Goal: Task Accomplishment & Management: Manage account settings

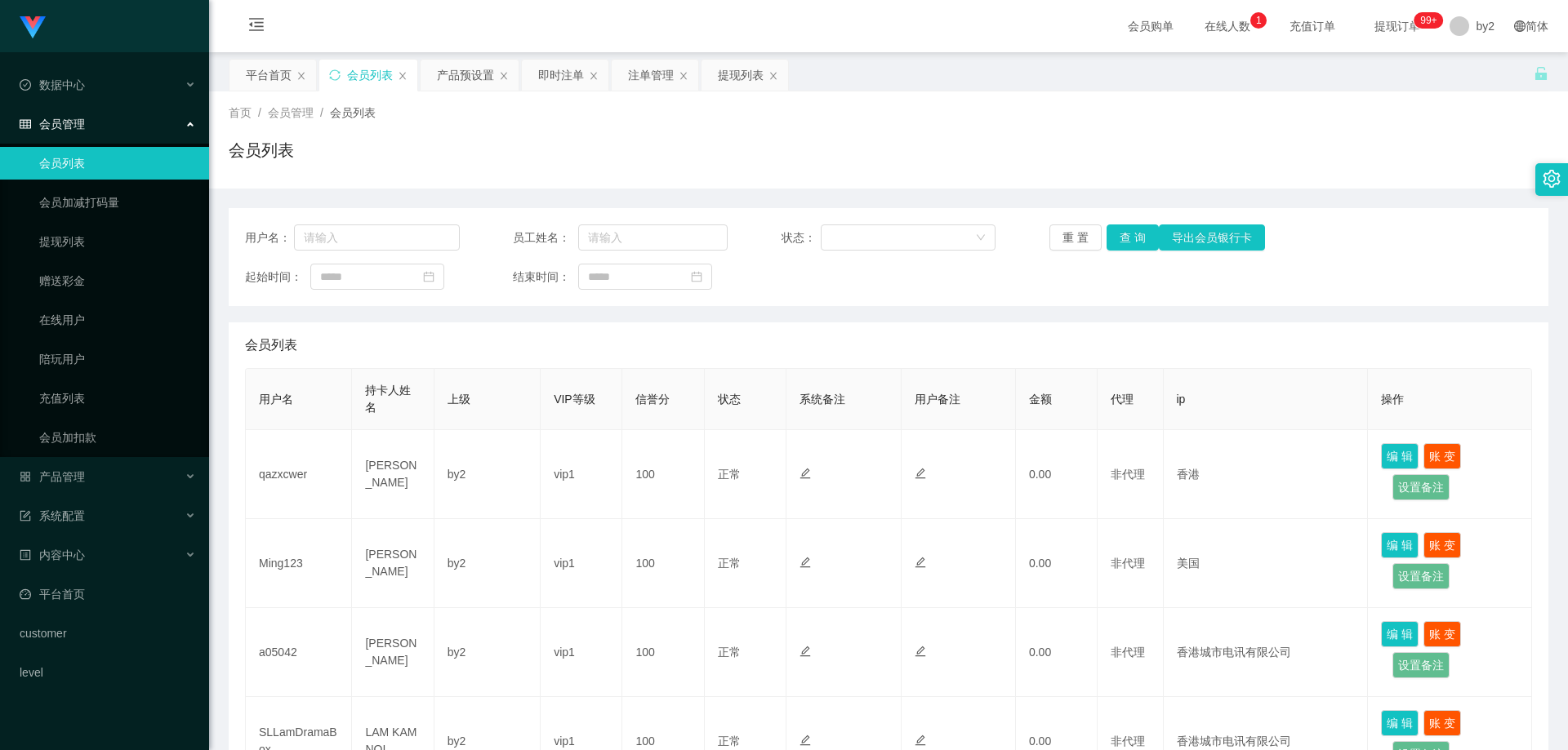
scroll to position [245, 0]
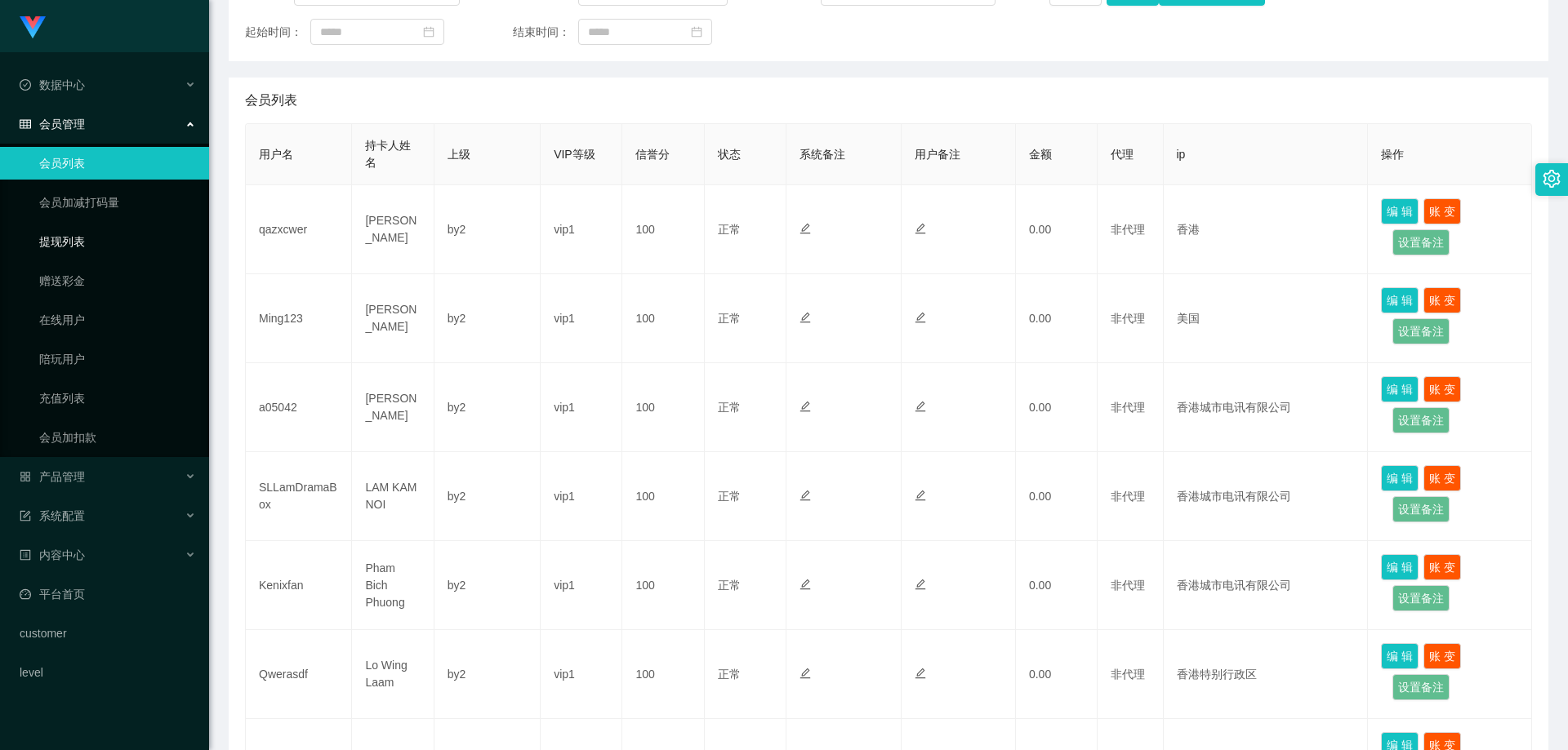
click at [112, 238] on link "提现列表" at bounding box center [117, 242] width 157 height 33
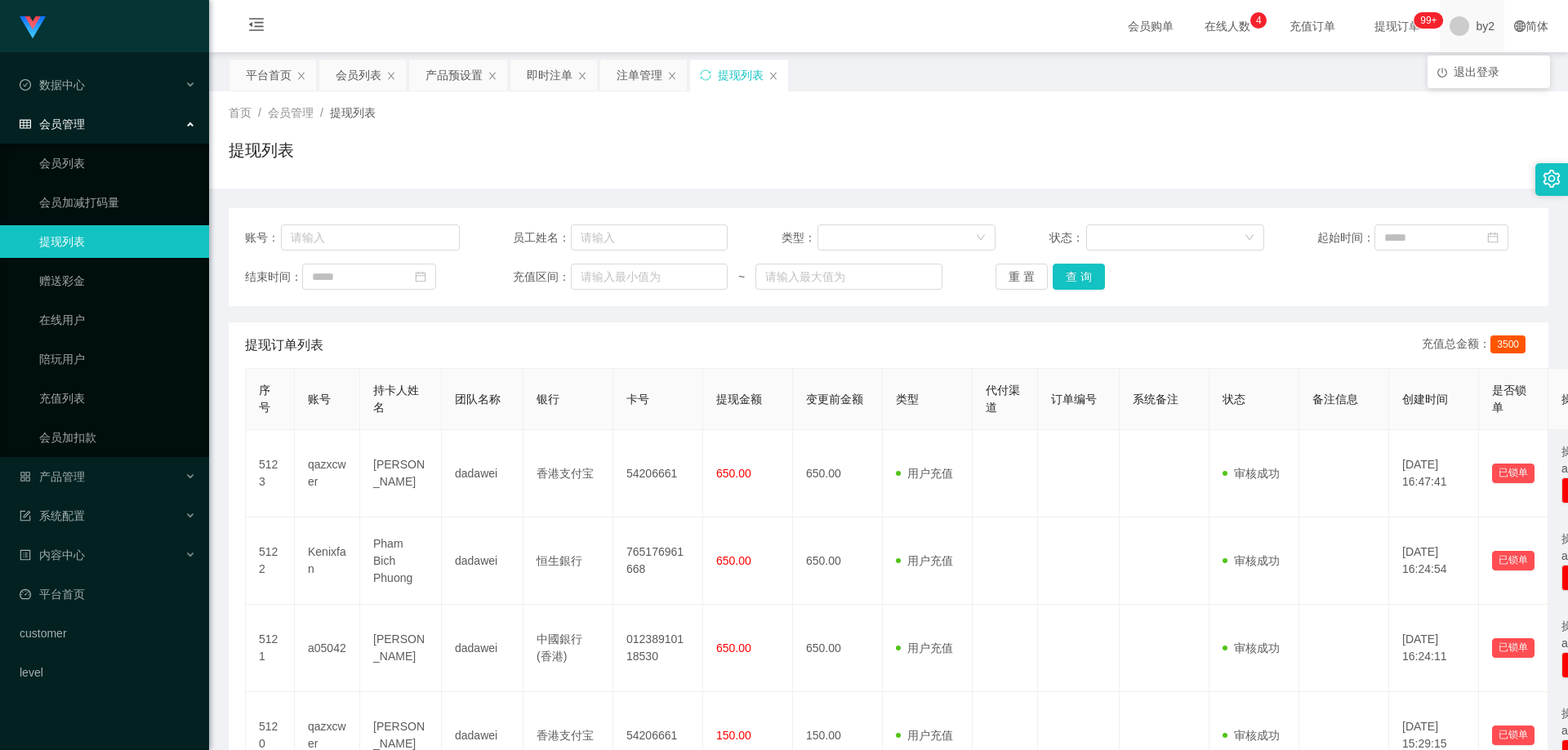
click at [1482, 35] on span "by2" at bounding box center [1484, 26] width 19 height 53
click at [1475, 66] on span "退出登录" at bounding box center [1476, 72] width 46 height 13
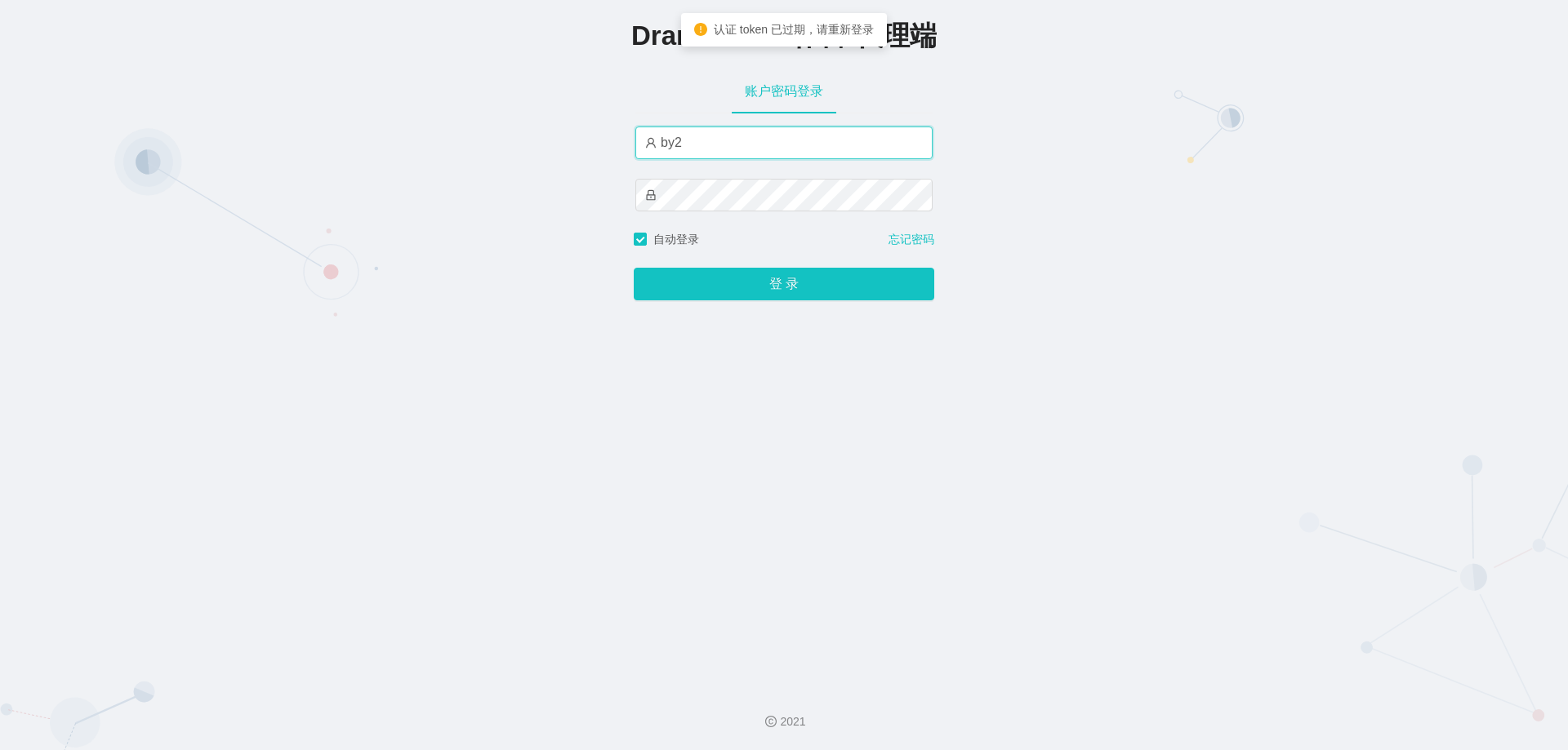
click at [748, 139] on input "by2" at bounding box center [784, 142] width 297 height 33
drag, startPoint x: 744, startPoint y: 145, endPoint x: 640, endPoint y: 134, distance: 104.6
click at [640, 134] on input "by2" at bounding box center [784, 142] width 297 height 33
click at [706, 153] on input "by2" at bounding box center [784, 142] width 297 height 33
drag, startPoint x: 694, startPoint y: 140, endPoint x: 617, endPoint y: 134, distance: 77.2
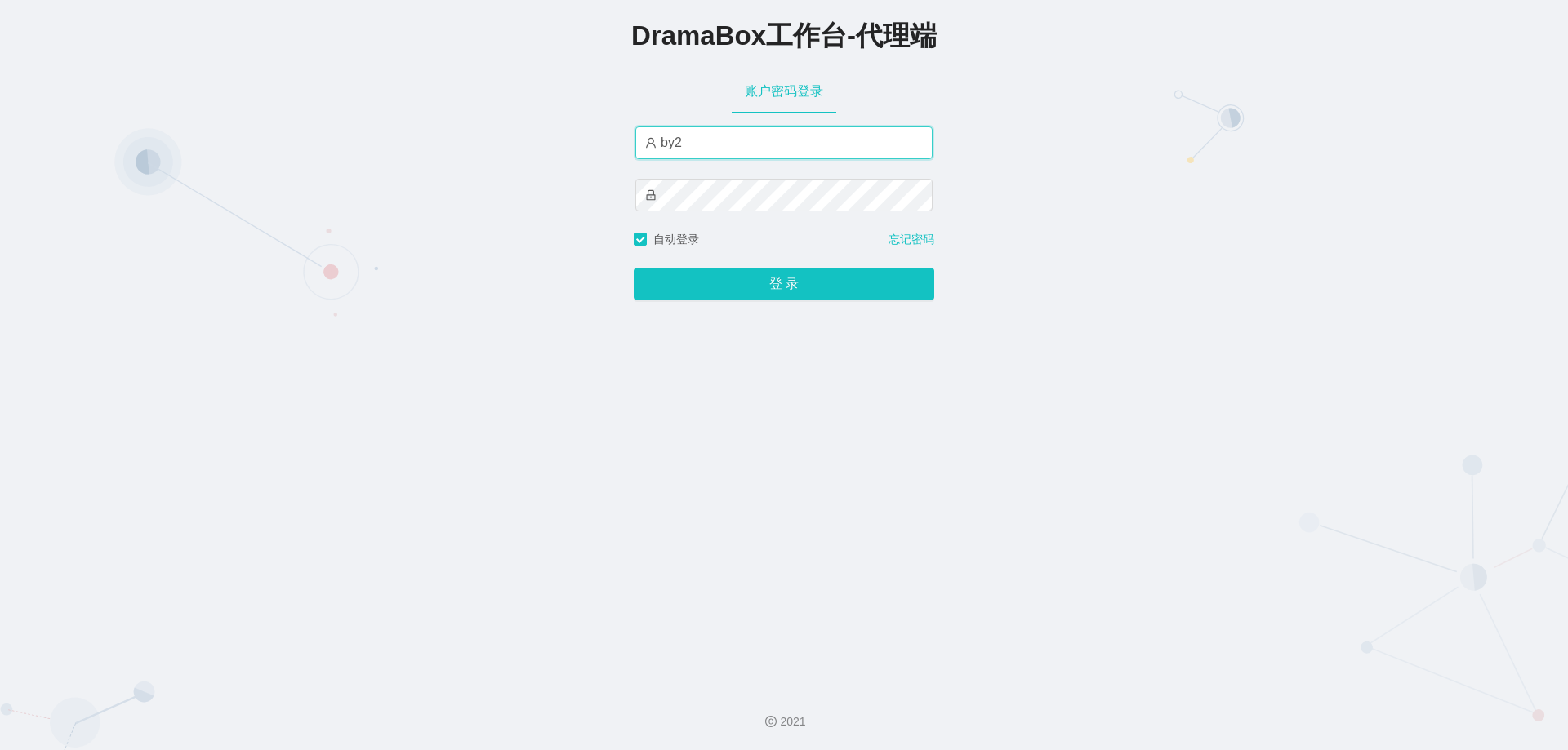
click at [617, 134] on div "DramaBox工作台-代理端 账户密码登录 by2 自动登录 忘记密码 登 录" at bounding box center [784, 337] width 1568 height 674
type input "HK02"
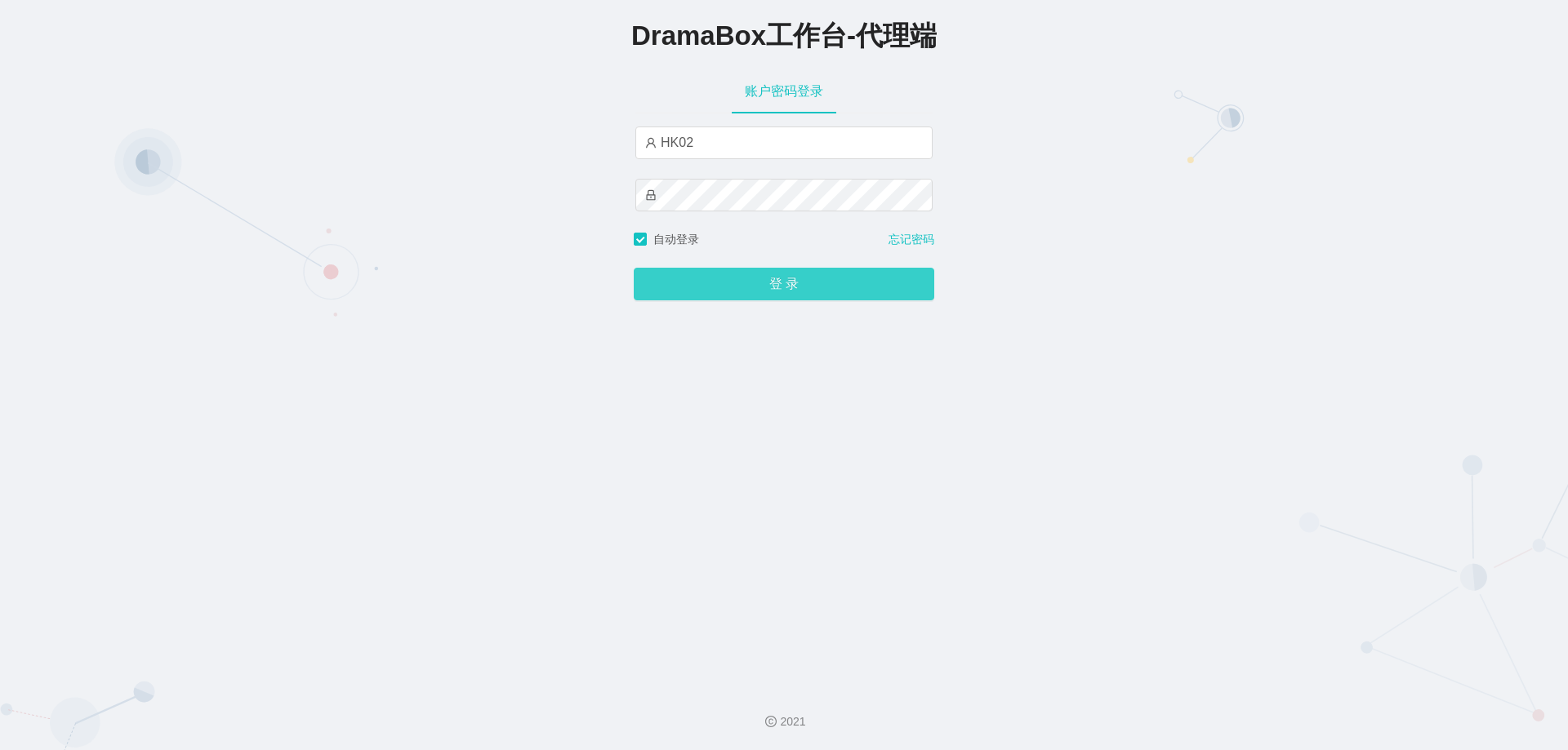
click at [762, 297] on button "登 录" at bounding box center [784, 283] width 300 height 33
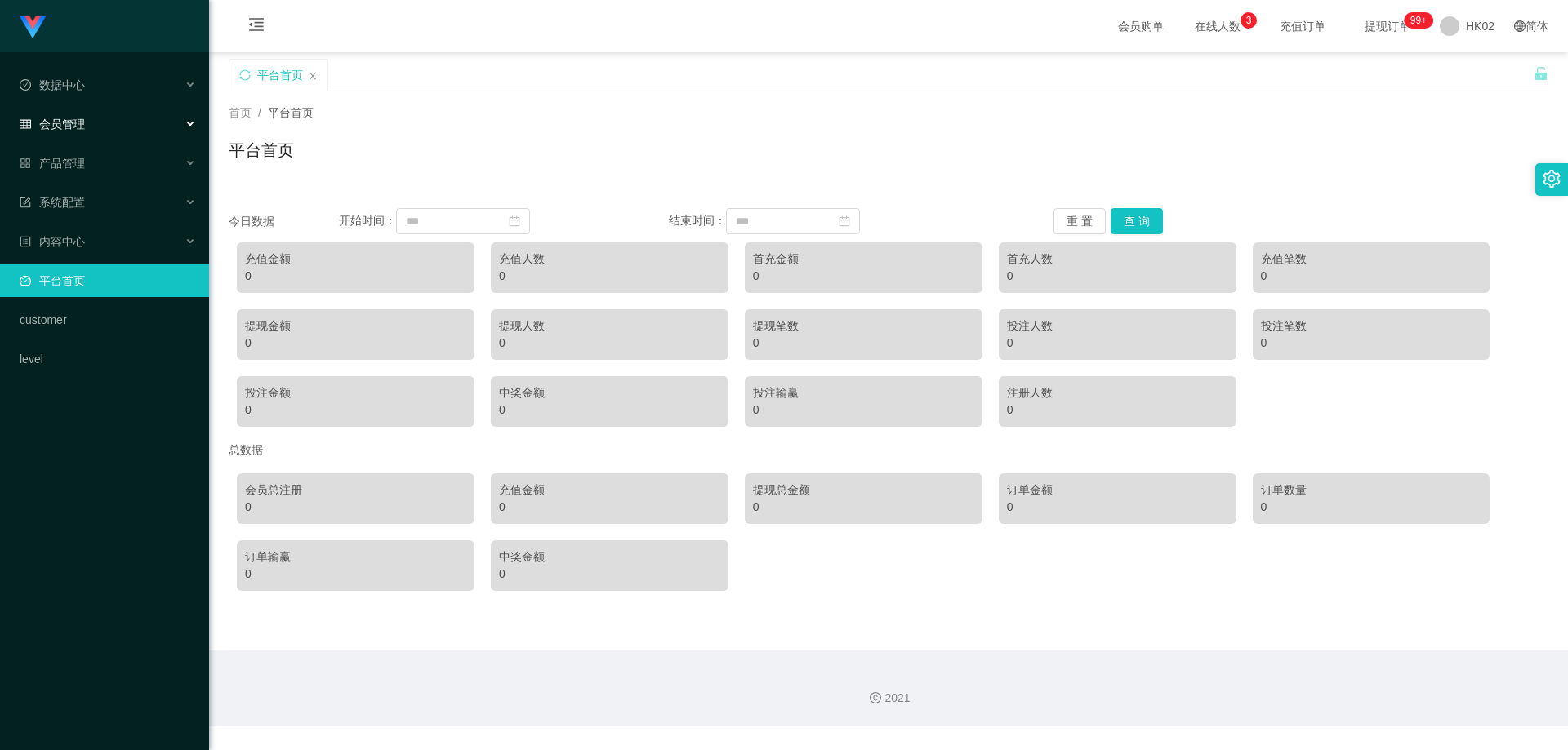
click at [106, 130] on div "会员管理" at bounding box center [104, 123] width 209 height 33
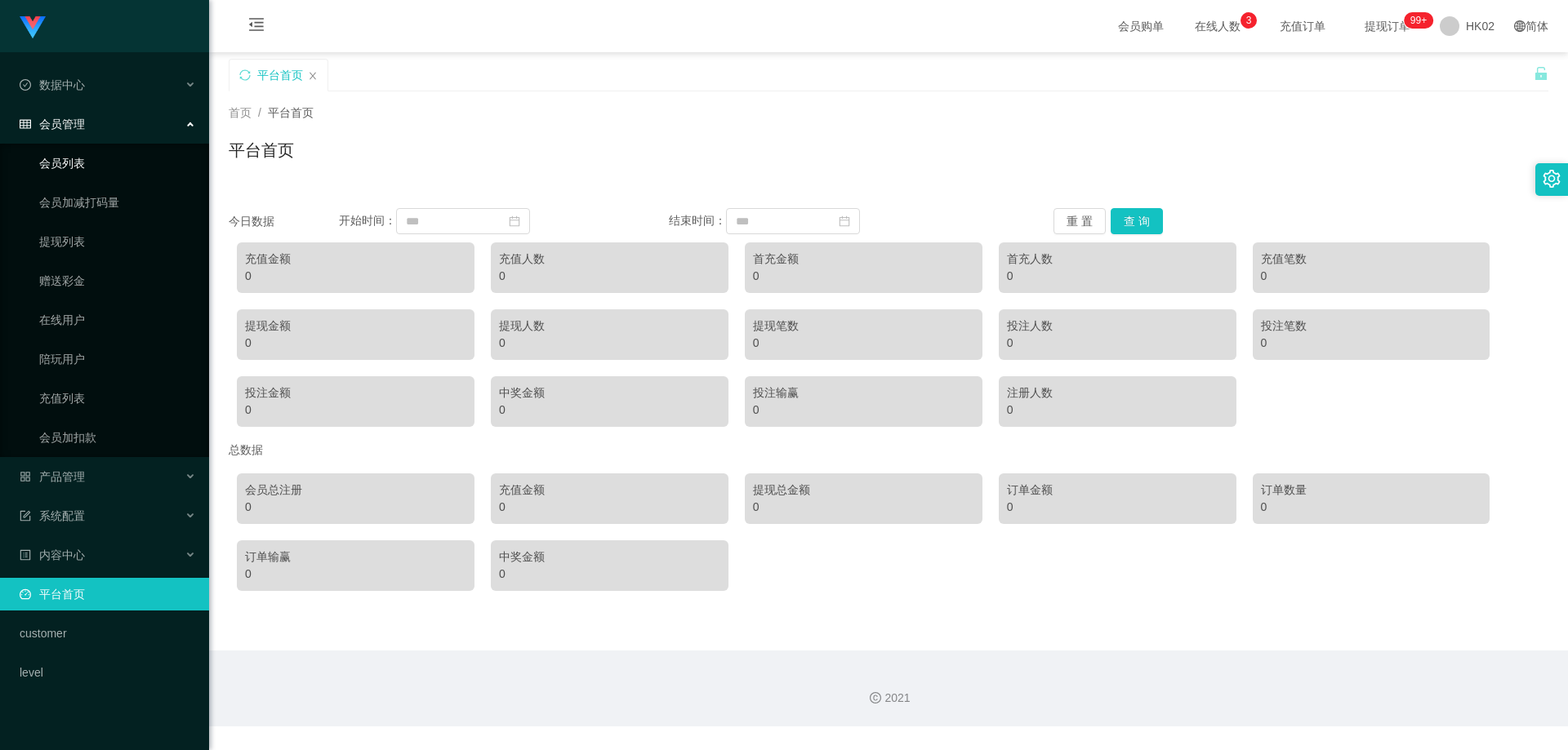
click at [99, 170] on link "会员列表" at bounding box center [117, 163] width 157 height 33
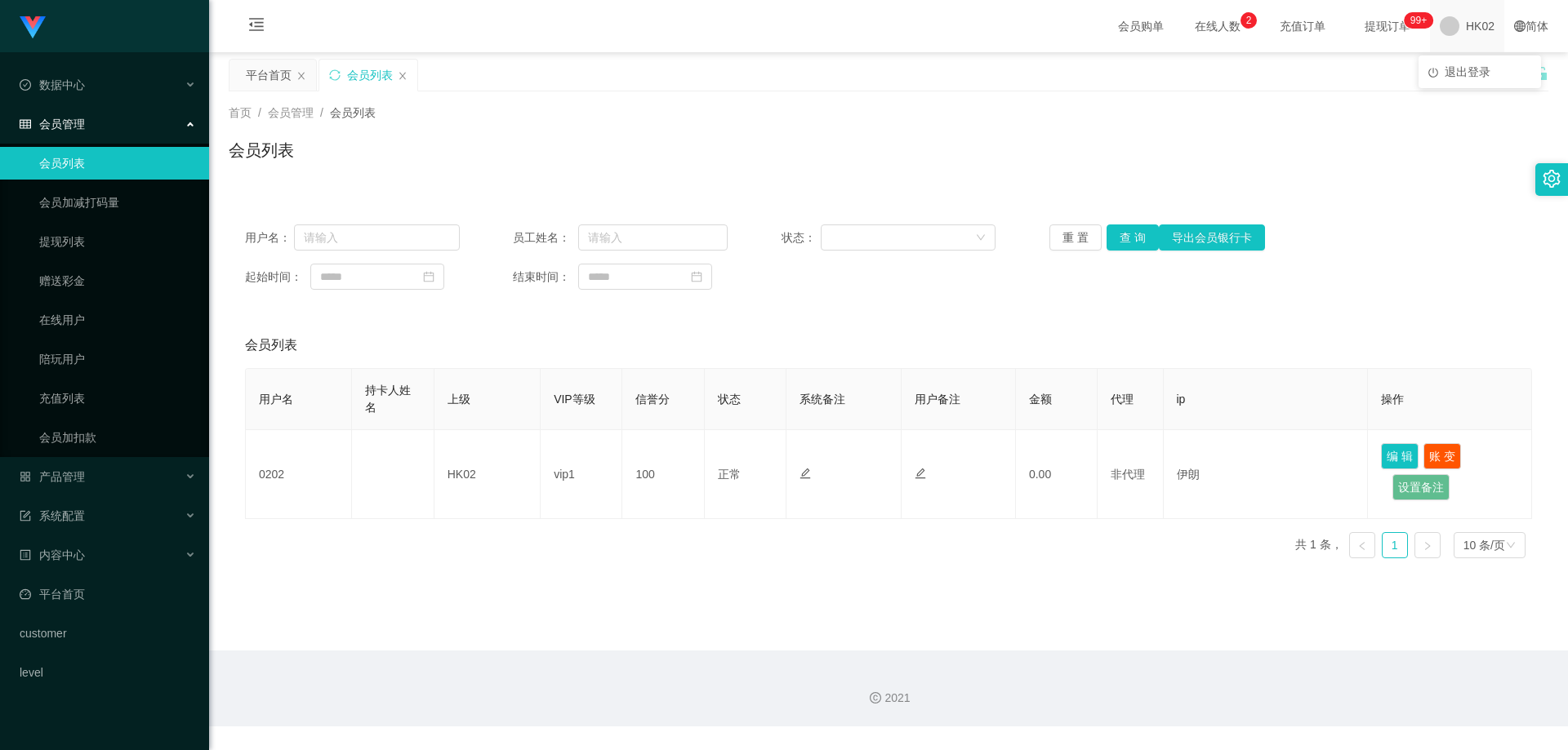
click at [1466, 34] on span "HK02" at bounding box center [1479, 26] width 29 height 53
click at [1470, 71] on span "退出登录" at bounding box center [1468, 72] width 46 height 13
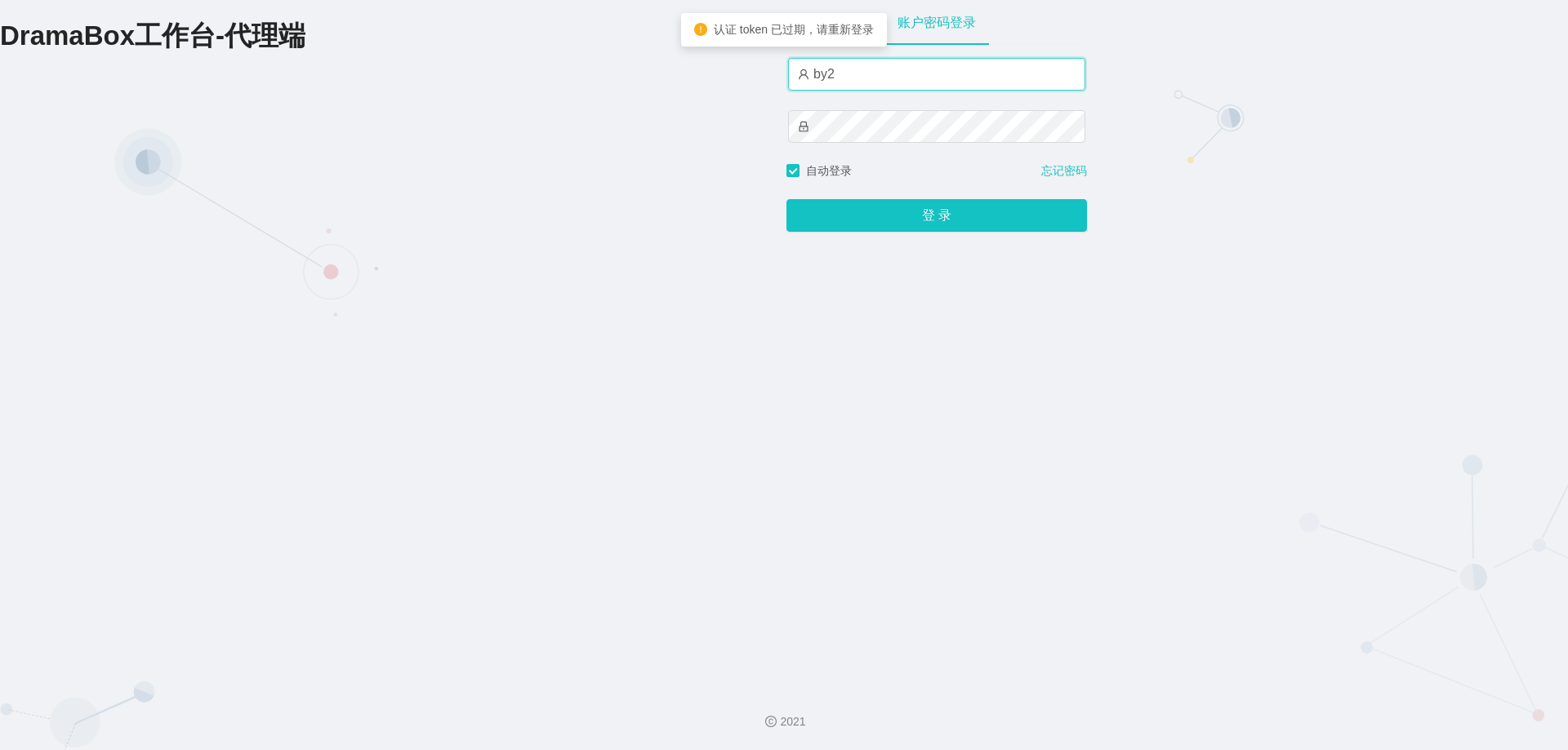
drag, startPoint x: 824, startPoint y: 76, endPoint x: 847, endPoint y: 80, distance: 23.3
click at [847, 80] on input "by2" at bounding box center [936, 74] width 297 height 33
click at [858, 85] on input "by2" at bounding box center [936, 74] width 297 height 33
drag, startPoint x: 825, startPoint y: 81, endPoint x: 787, endPoint y: 76, distance: 38.3
click at [788, 76] on input "by2" at bounding box center [936, 74] width 297 height 33
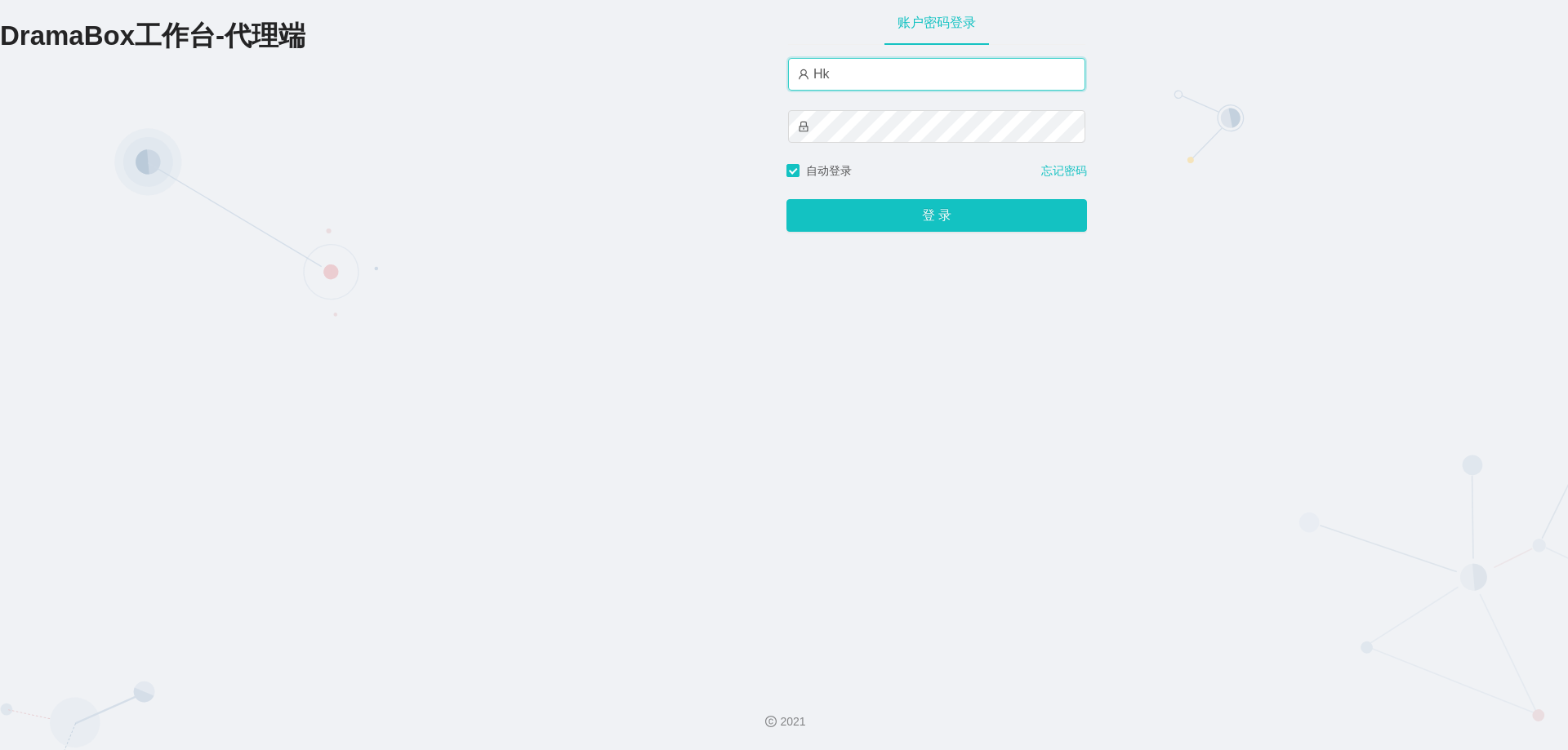
type input "H"
click at [824, 72] on input "text" at bounding box center [936, 74] width 297 height 33
type input "HK09"
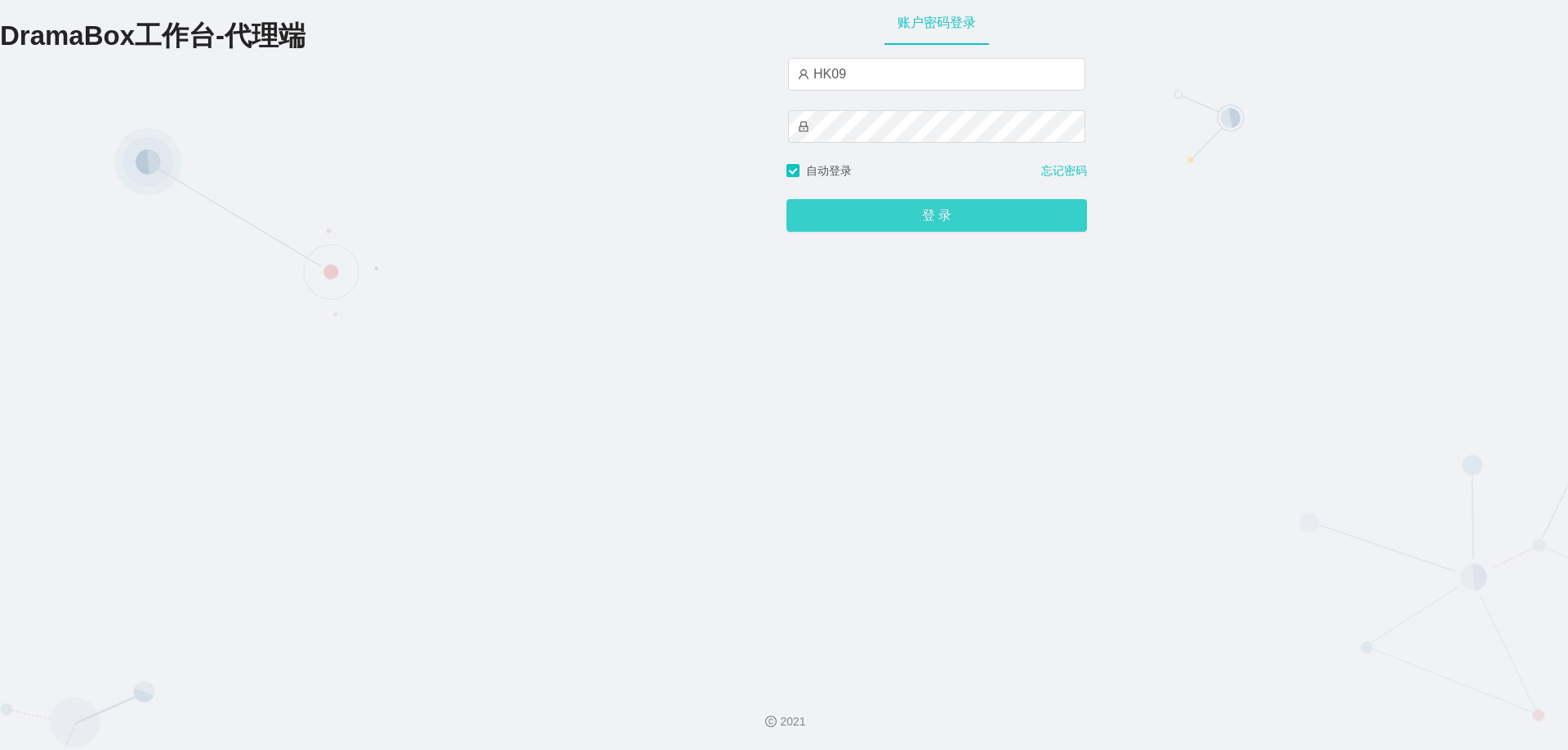
click at [921, 216] on button "登 录" at bounding box center [936, 215] width 300 height 33
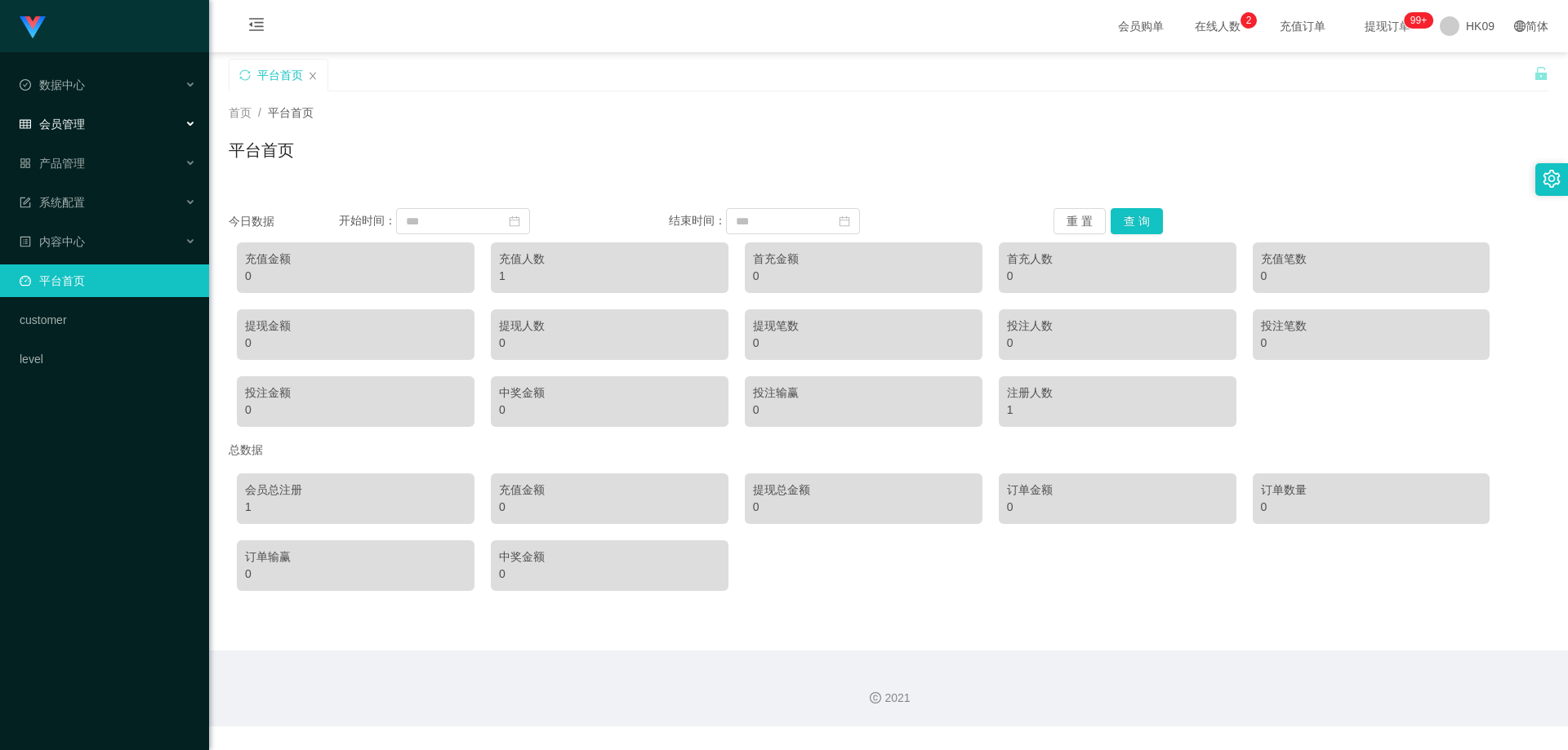
click at [88, 135] on div "会员管理" at bounding box center [104, 123] width 209 height 33
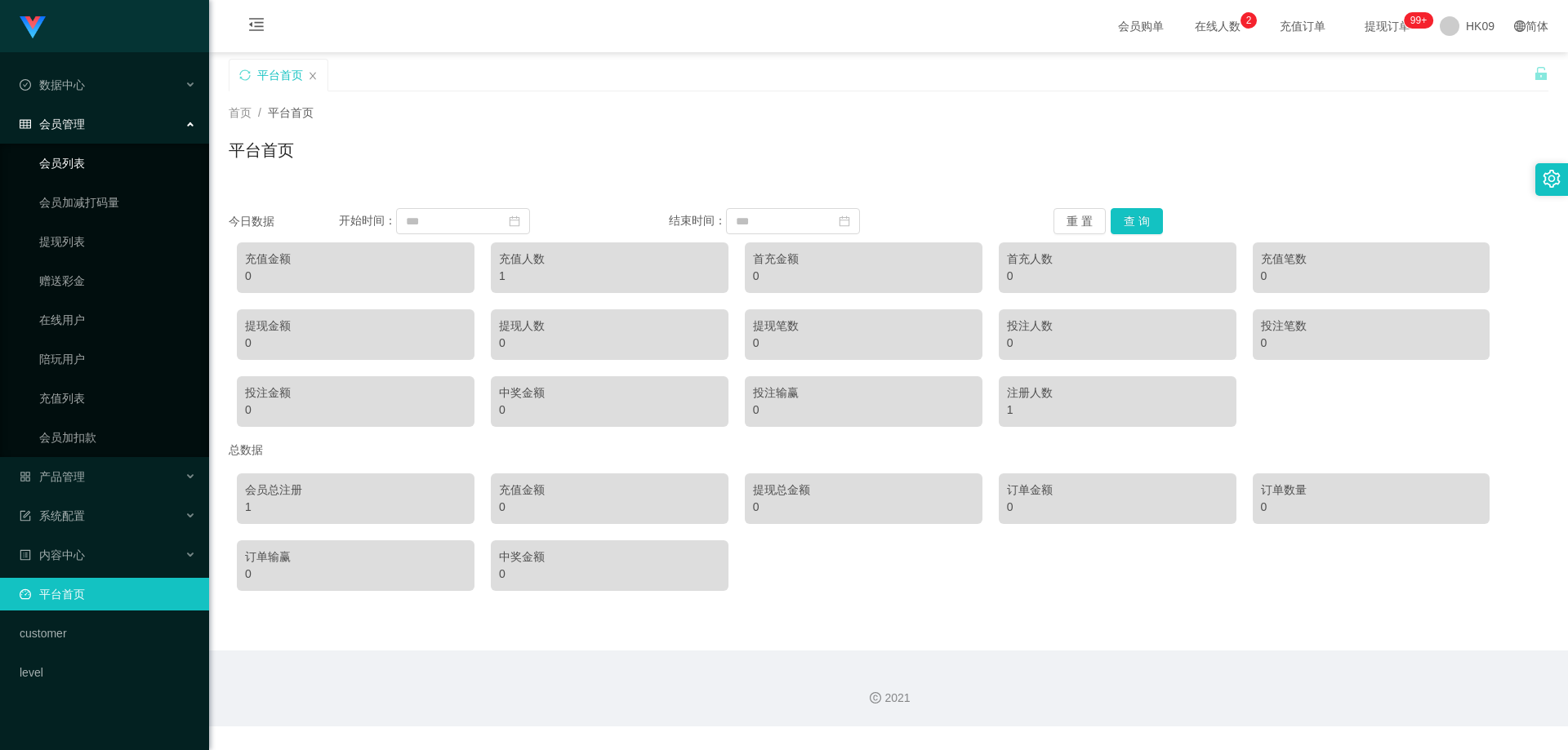
click at [83, 156] on link "会员列表" at bounding box center [117, 163] width 157 height 33
